Goal: Task Accomplishment & Management: Manage account settings

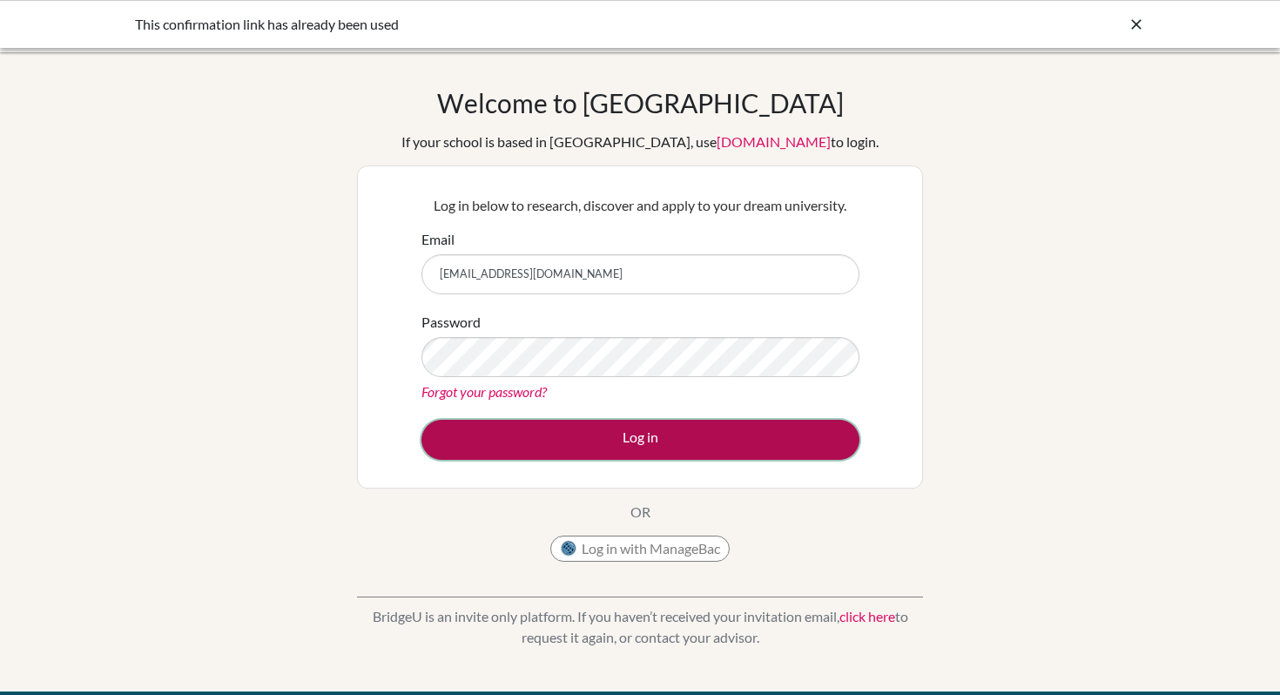
click at [679, 435] on button "Log in" at bounding box center [640, 440] width 438 height 40
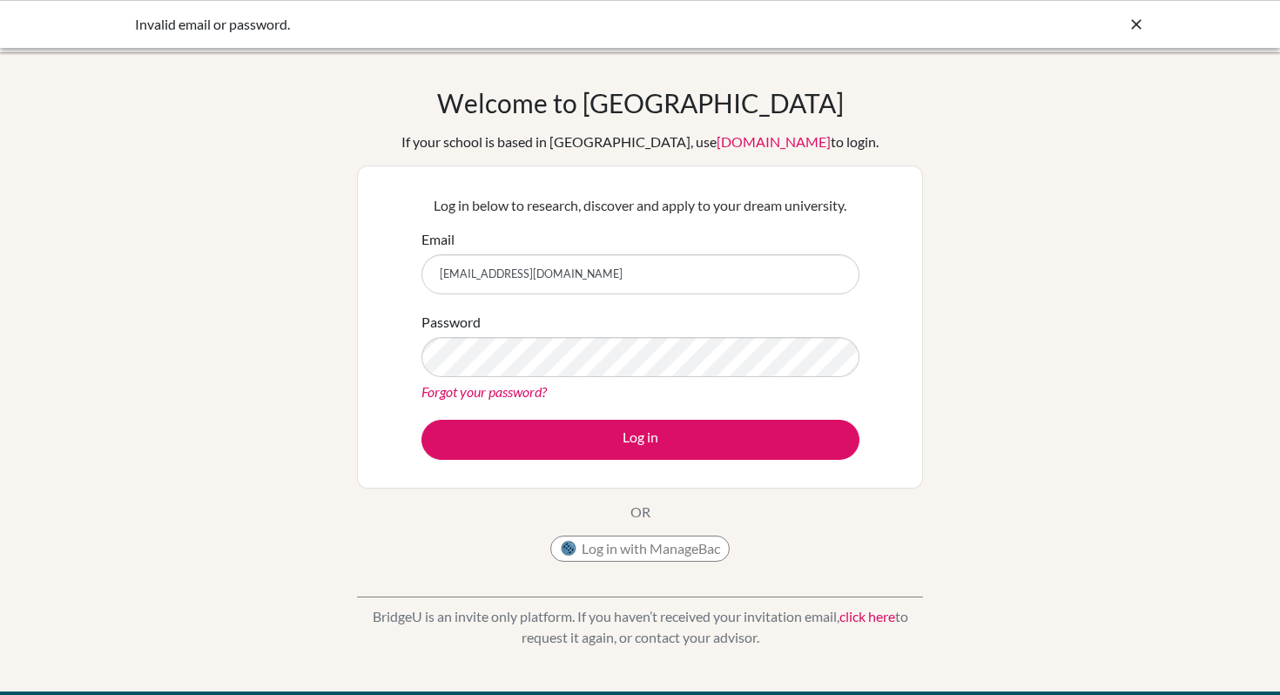
drag, startPoint x: 411, startPoint y: 623, endPoint x: 812, endPoint y: 643, distance: 401.0
click at [812, 643] on p "BridgeU is an invite only platform. If you haven’t received your invitation ema…" at bounding box center [640, 627] width 566 height 42
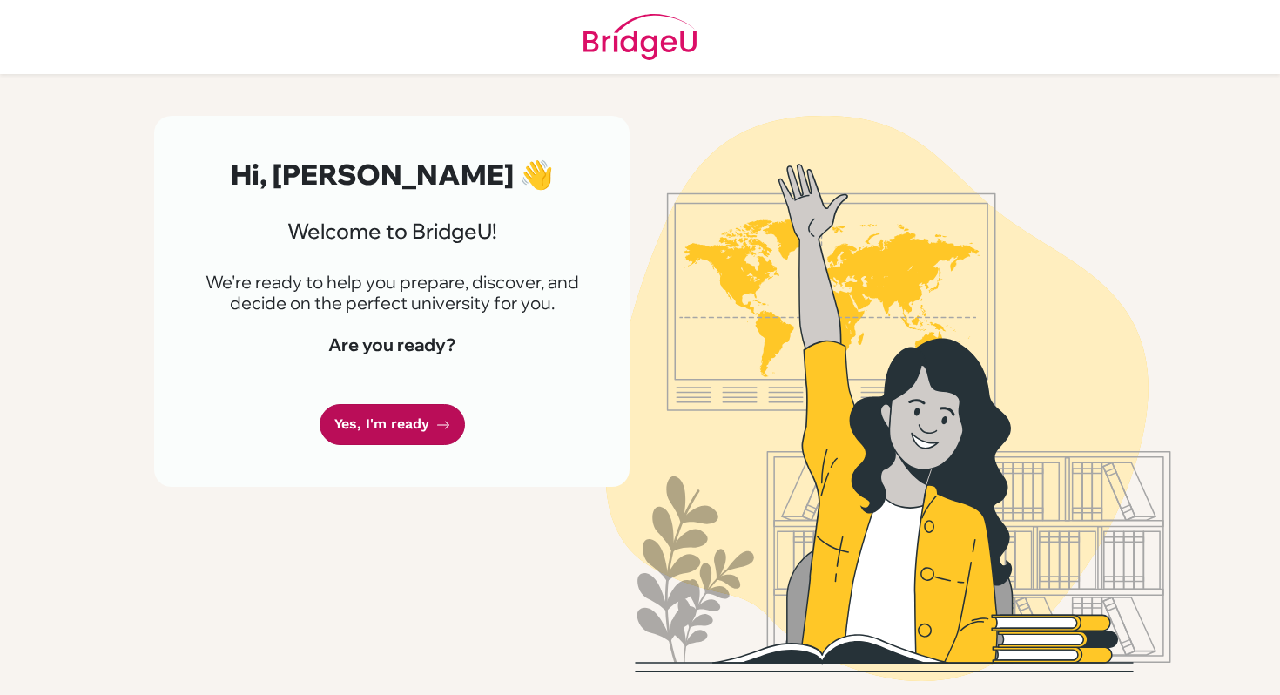
click at [408, 428] on link "Yes, I'm ready" at bounding box center [392, 424] width 145 height 41
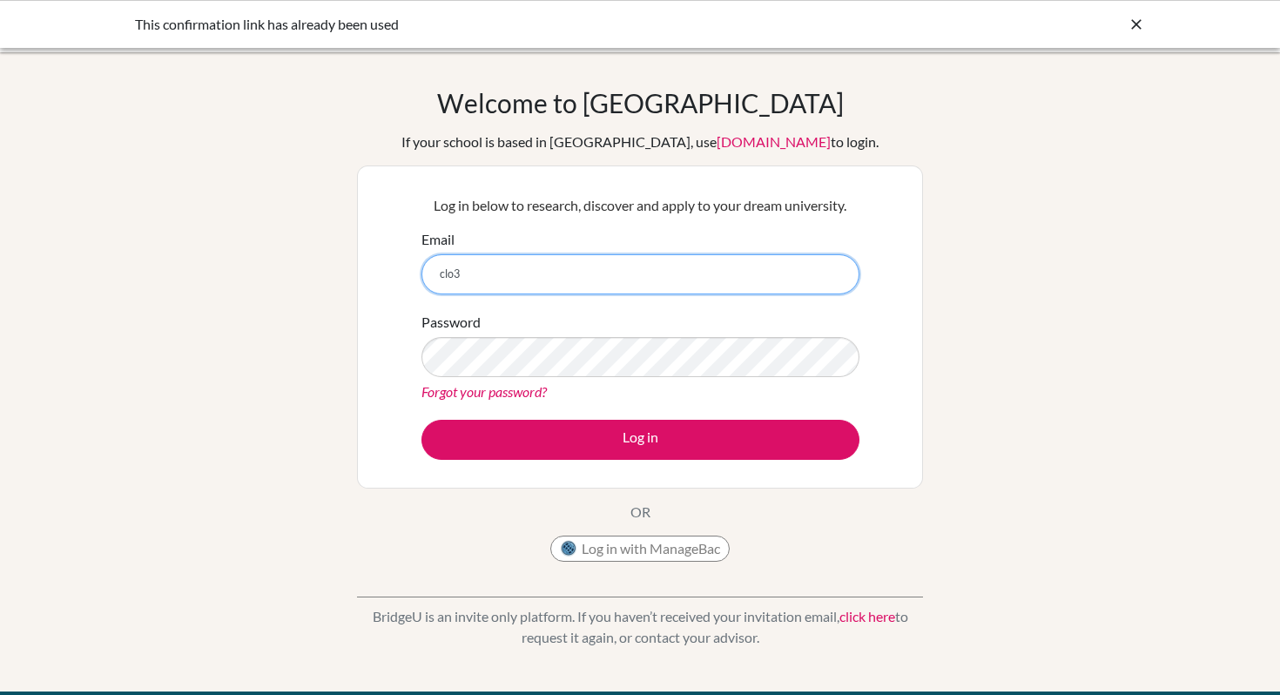
type input "[EMAIL_ADDRESS][DOMAIN_NAME]"
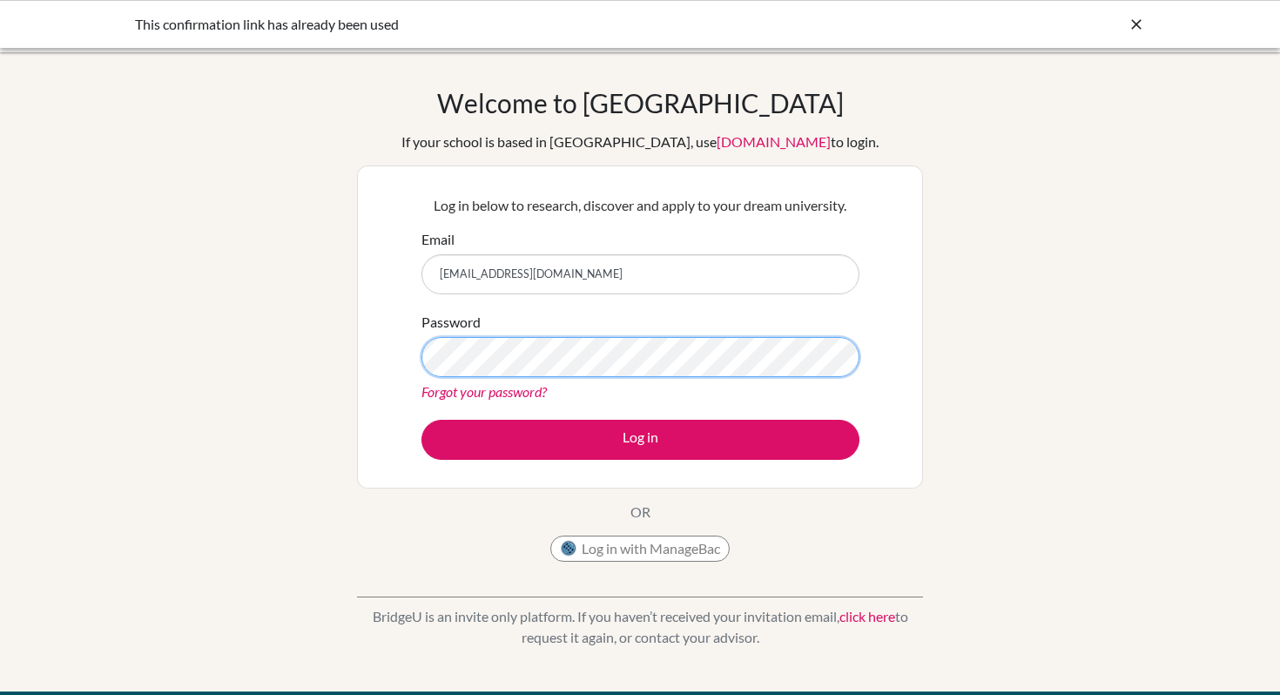
click at [421, 420] on button "Log in" at bounding box center [640, 440] width 438 height 40
click at [688, 467] on div "Log in below to research, discover and apply to your dream university. Email cl…" at bounding box center [640, 327] width 460 height 286
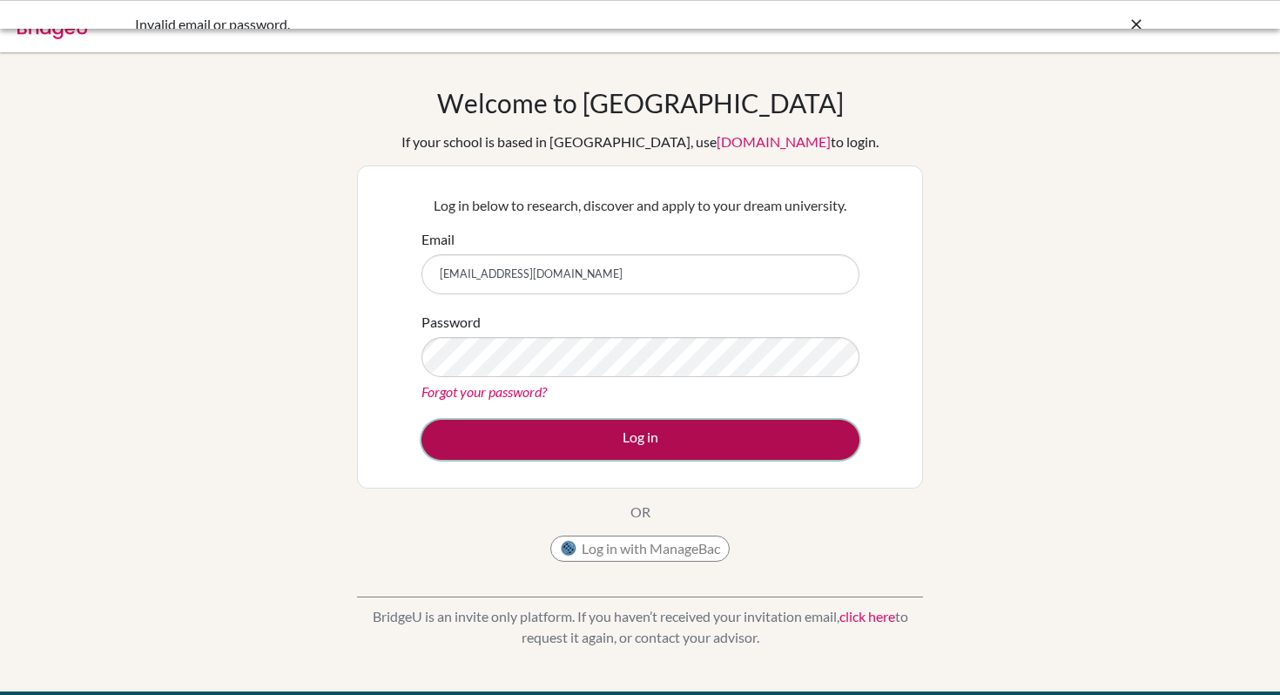
click at [680, 450] on button "Log in" at bounding box center [640, 440] width 438 height 40
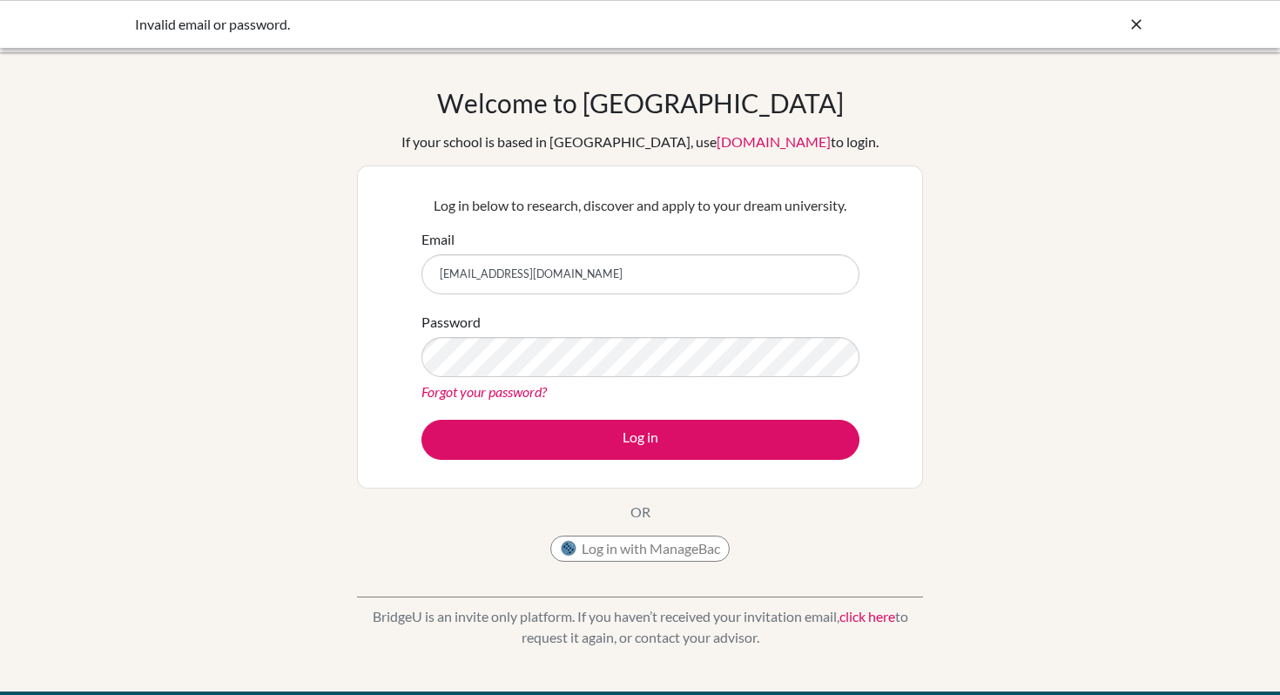
click at [1139, 19] on icon at bounding box center [1136, 24] width 17 height 17
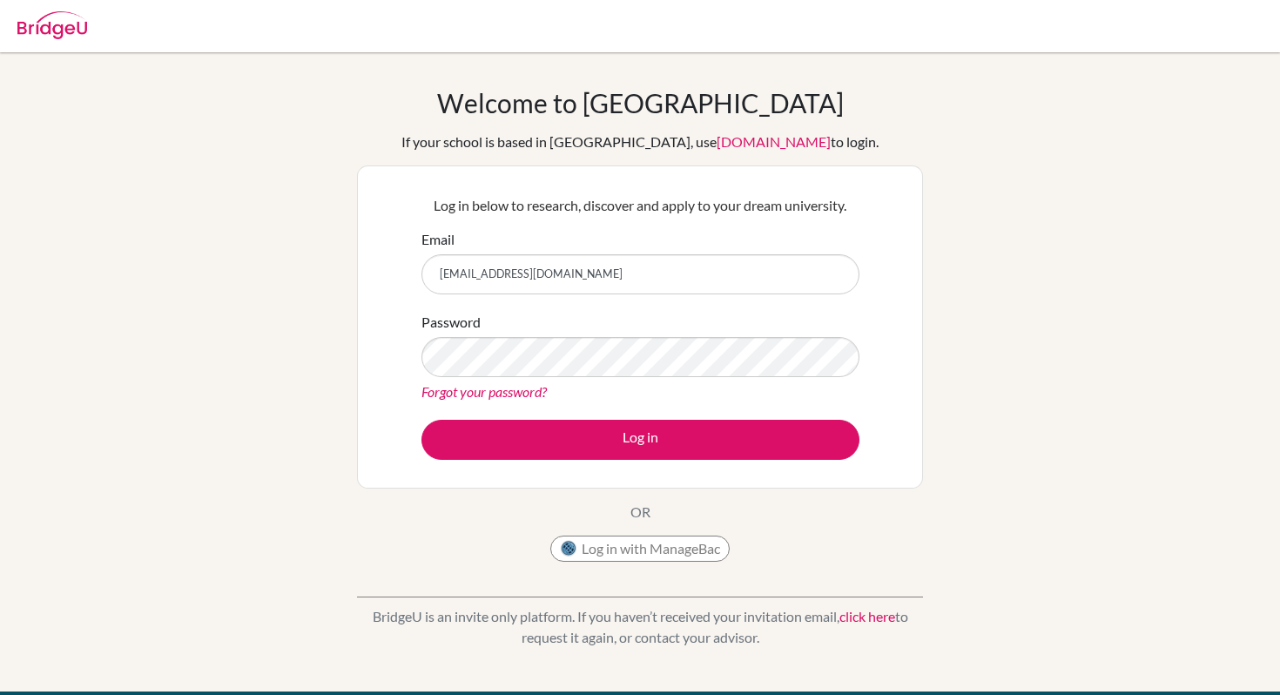
click at [75, 25] on img at bounding box center [52, 25] width 70 height 28
type input "clo3@ichk.edu.hk"
click at [502, 393] on link "Forgot your password?" at bounding box center [483, 391] width 125 height 17
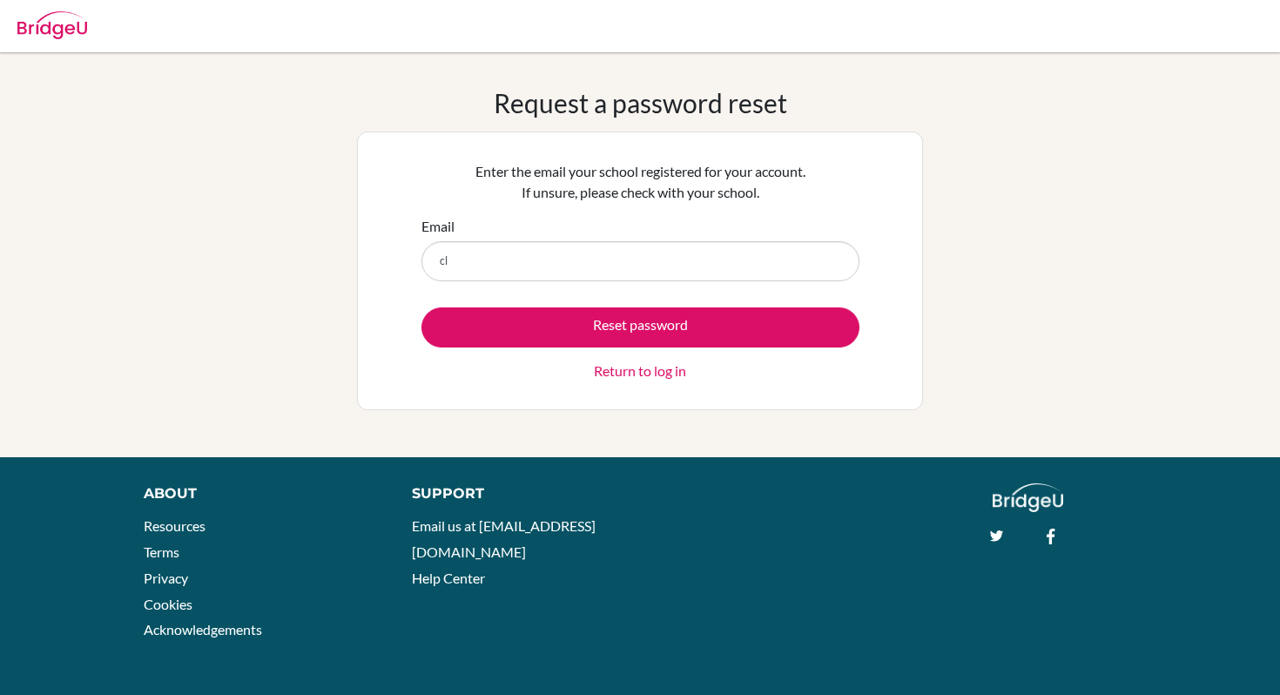
type input "clo3@ichk.edu.hk"
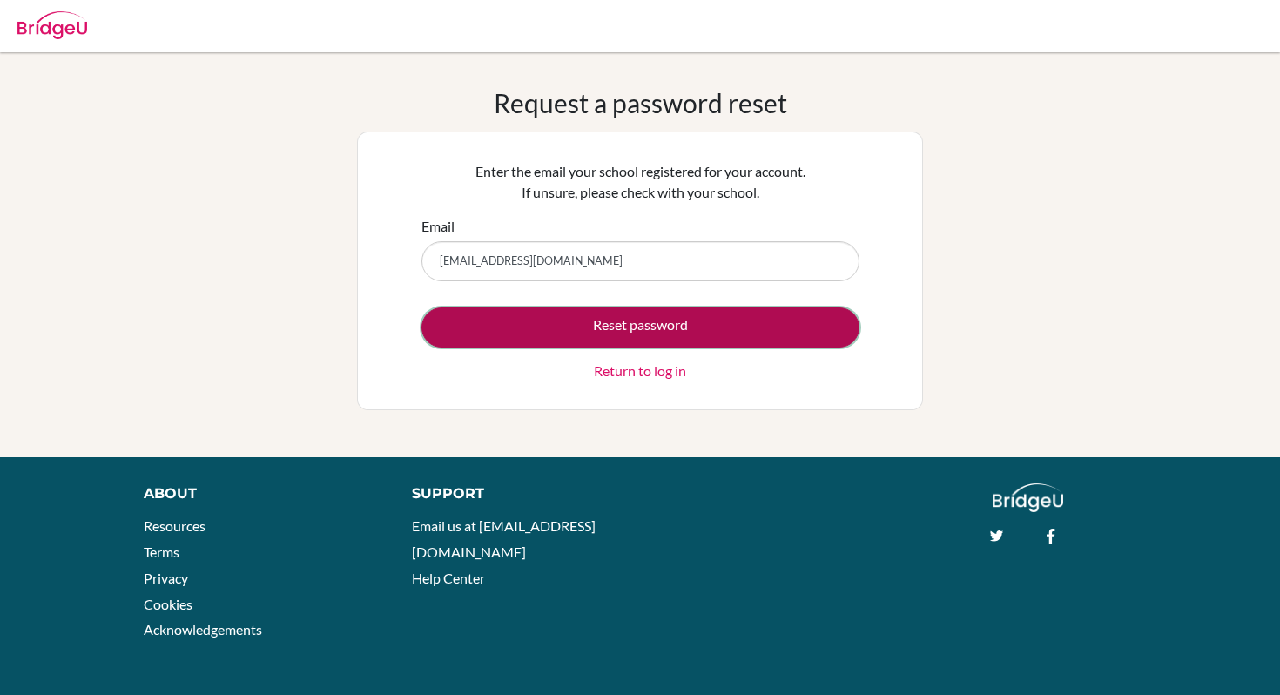
click at [689, 320] on button "Reset password" at bounding box center [640, 327] width 438 height 40
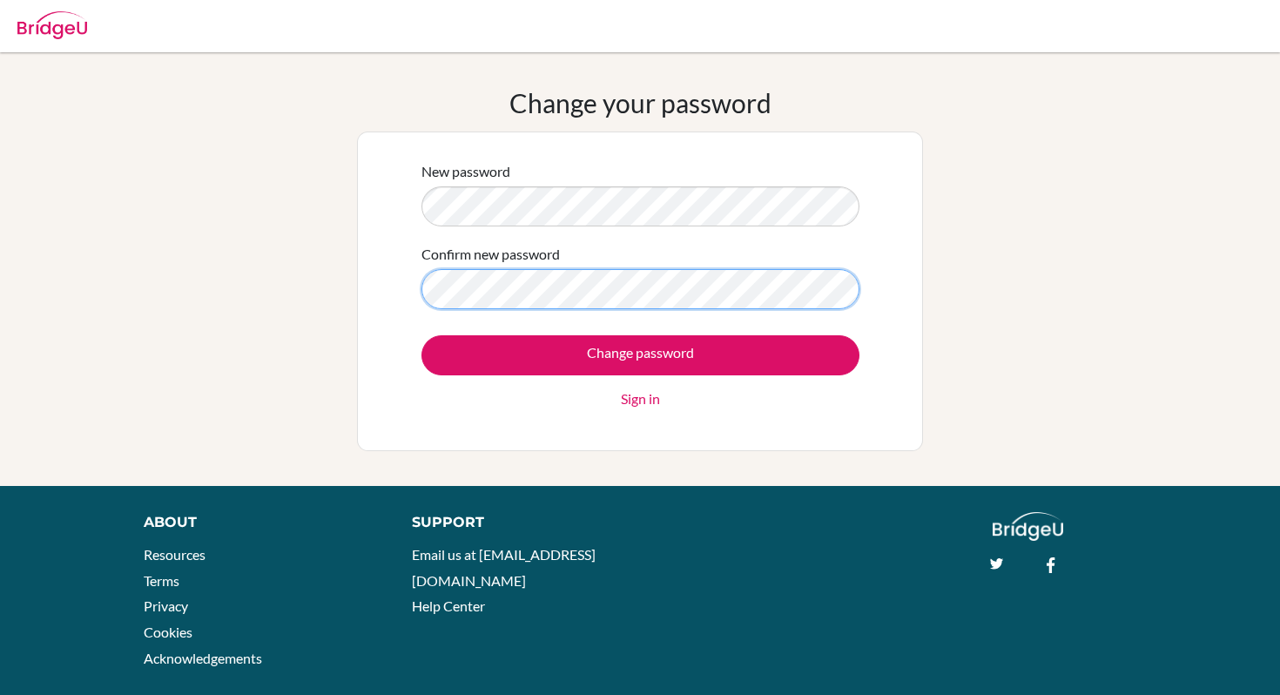
click at [421, 335] on input "Change password" at bounding box center [640, 355] width 438 height 40
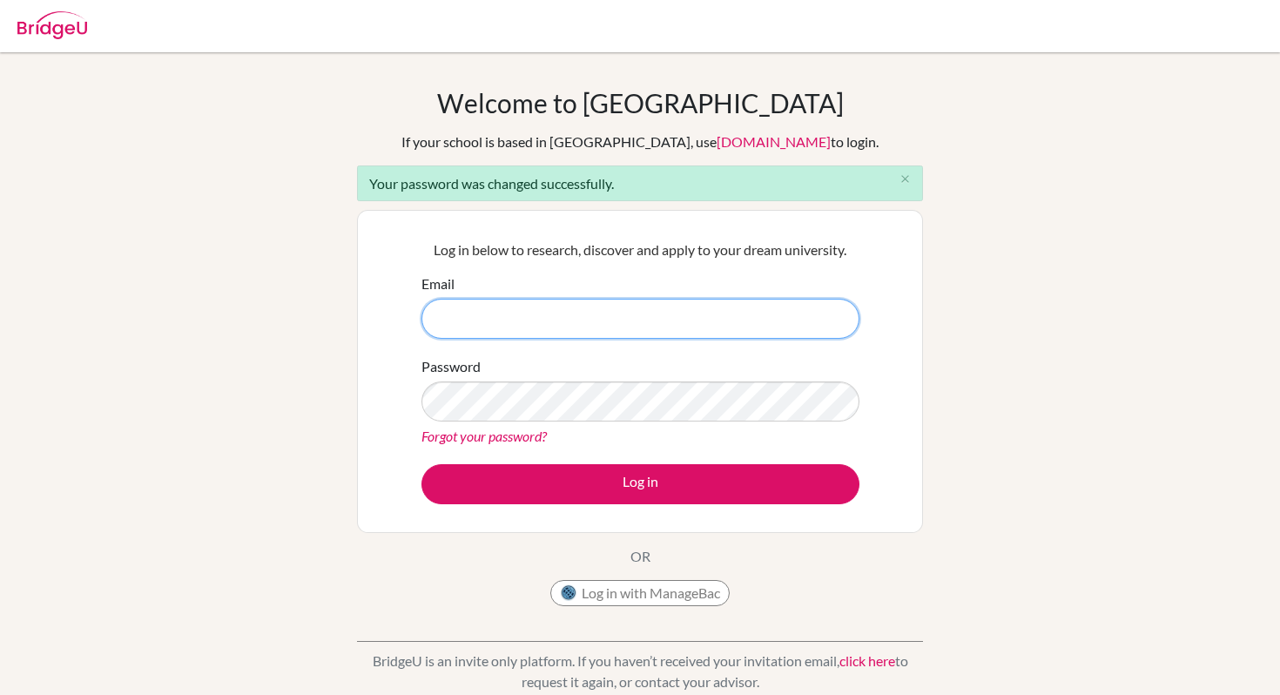
type input "[EMAIL_ADDRESS][DOMAIN_NAME]"
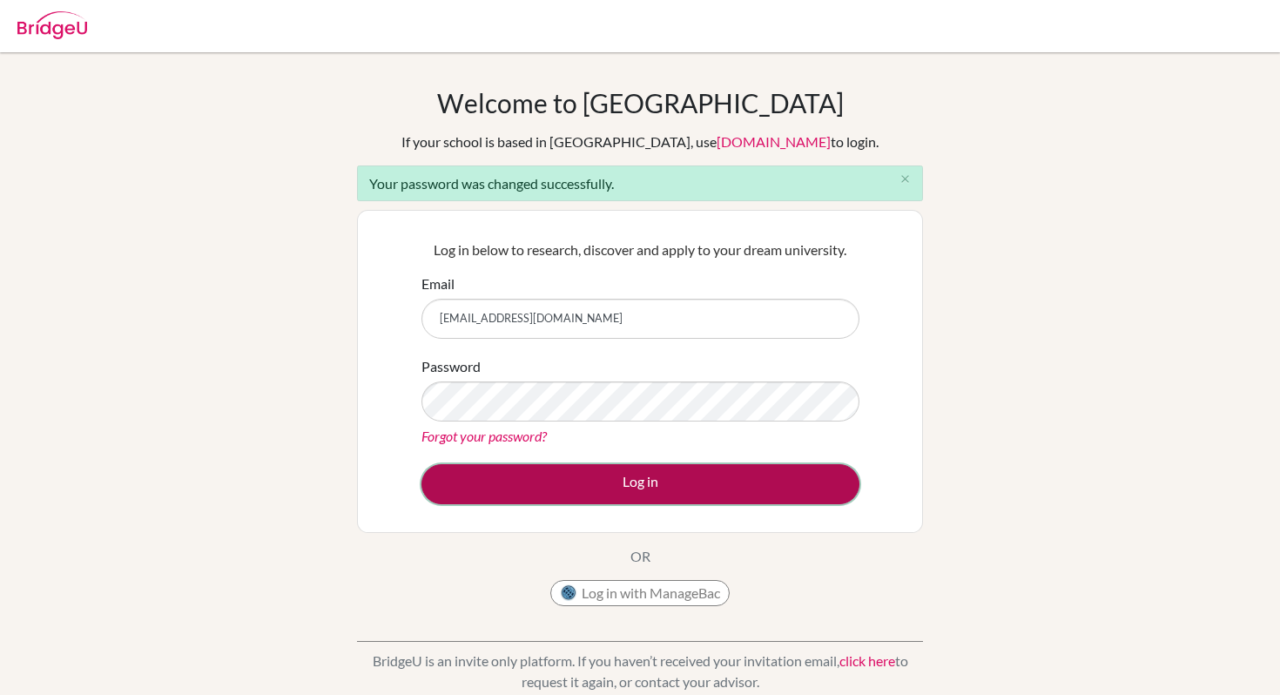
click at [703, 488] on button "Log in" at bounding box center [640, 484] width 438 height 40
